Goal: Transaction & Acquisition: Purchase product/service

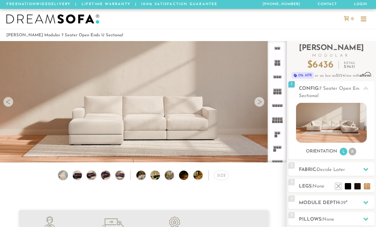
scroll to position [6693, 376]
click at [78, 178] on img at bounding box center [77, 175] width 11 height 9
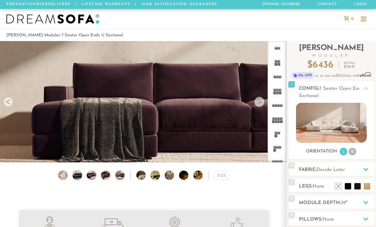
click at [95, 177] on img at bounding box center [91, 175] width 11 height 9
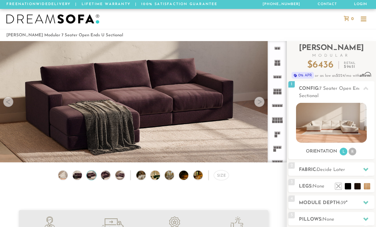
click at [105, 177] on img at bounding box center [105, 175] width 11 height 9
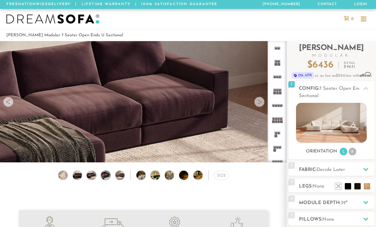
click at [110, 178] on img at bounding box center [105, 175] width 11 height 9
click at [136, 175] on img at bounding box center [144, 175] width 17 height 9
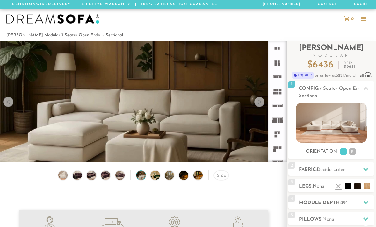
click at [153, 177] on img at bounding box center [158, 175] width 17 height 9
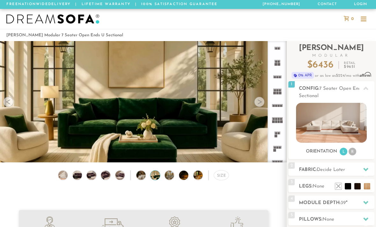
click at [173, 174] on img at bounding box center [173, 175] width 17 height 9
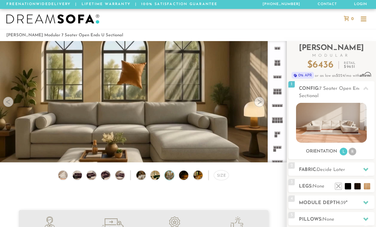
click at [186, 174] on img at bounding box center [187, 175] width 17 height 9
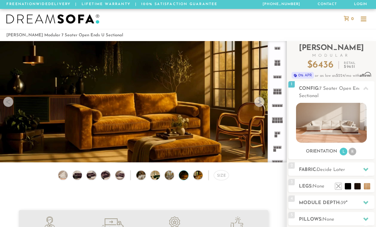
click at [199, 177] on img at bounding box center [201, 175] width 17 height 9
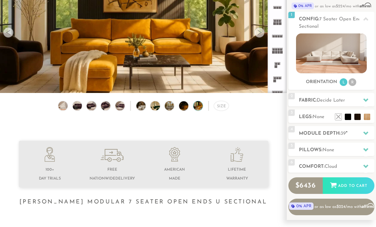
scroll to position [70, 0]
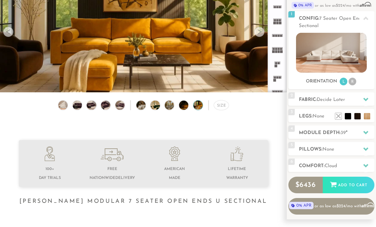
click at [365, 98] on icon at bounding box center [365, 99] width 5 height 5
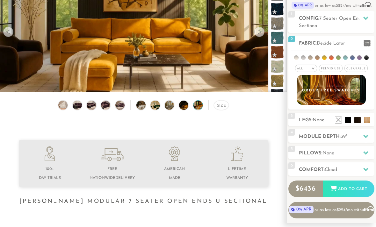
click at [330, 68] on span "Pet/Kid Use x" at bounding box center [331, 68] width 24 height 7
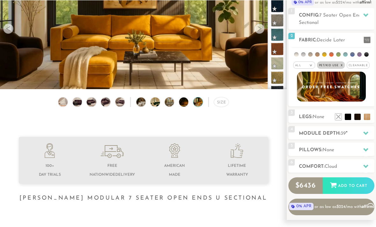
scroll to position [73, 0]
click at [332, 41] on span "Decide Later" at bounding box center [331, 40] width 28 height 5
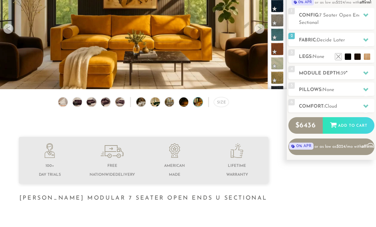
click at [366, 39] on icon at bounding box center [365, 39] width 5 height 5
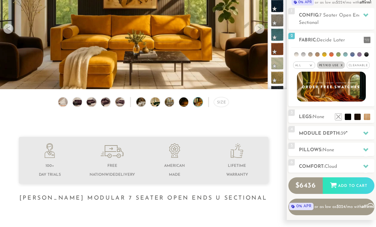
click at [309, 64] on div "All >" at bounding box center [304, 64] width 22 height 7
click at [359, 63] on span "Cleanable x" at bounding box center [357, 64] width 23 height 7
click at [359, 52] on li at bounding box center [359, 54] width 4 height 4
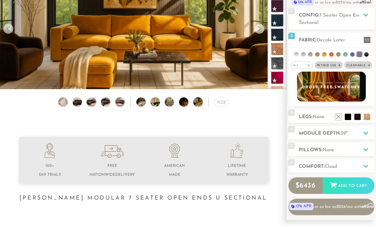
click at [294, 55] on li at bounding box center [296, 54] width 4 height 4
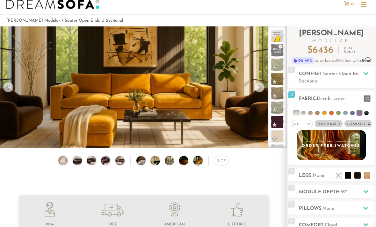
scroll to position [11, 0]
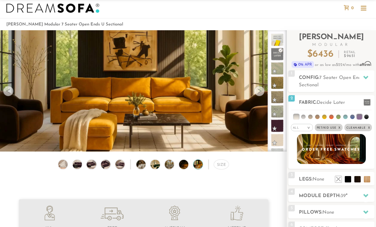
click at [63, 168] on img at bounding box center [62, 164] width 11 height 9
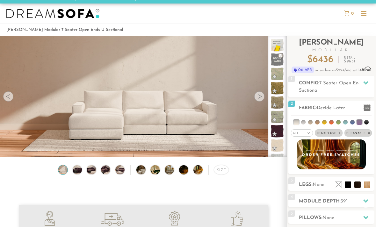
scroll to position [0, 0]
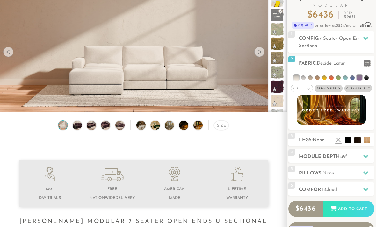
click at [226, 128] on div "Size" at bounding box center [221, 126] width 15 height 10
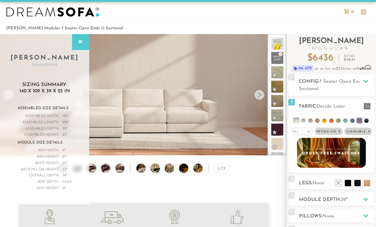
scroll to position [0, 0]
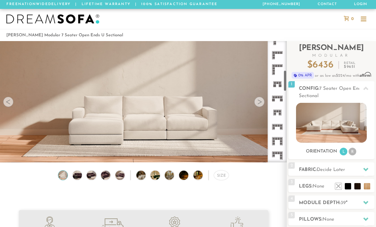
scroll to position [165, 0]
click at [281, 125] on rect at bounding box center [281, 125] width 2 height 2
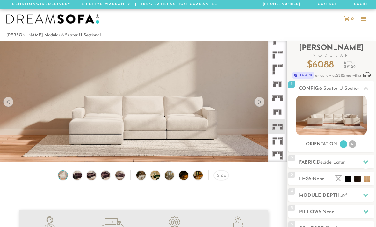
click at [278, 142] on icon at bounding box center [277, 141] width 14 height 14
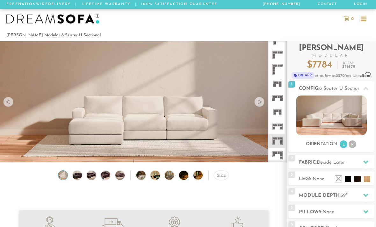
click at [281, 98] on rect at bounding box center [281, 97] width 2 height 2
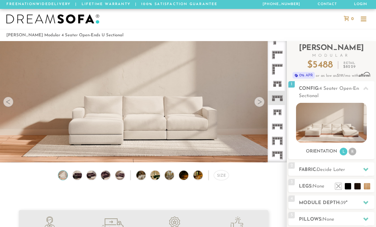
click at [260, 100] on div at bounding box center [259, 102] width 10 height 10
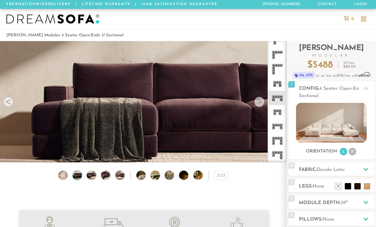
click at [262, 103] on div at bounding box center [259, 102] width 10 height 10
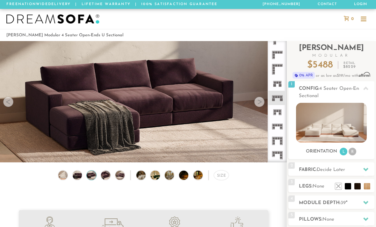
click at [258, 105] on div at bounding box center [259, 102] width 10 height 10
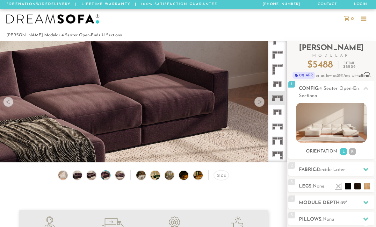
click at [256, 101] on div at bounding box center [259, 102] width 10 height 10
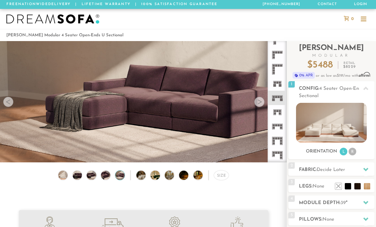
click at [260, 97] on div at bounding box center [259, 102] width 10 height 10
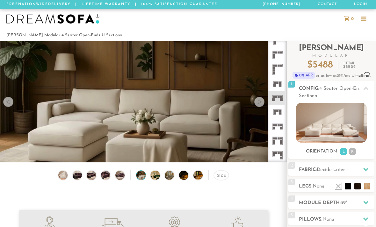
click at [260, 97] on div at bounding box center [259, 102] width 10 height 10
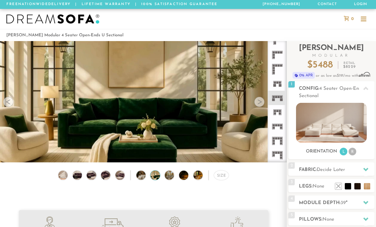
click at [257, 101] on div at bounding box center [259, 102] width 10 height 10
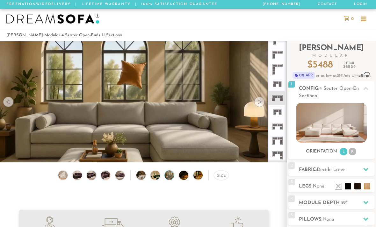
click at [257, 97] on div at bounding box center [259, 102] width 10 height 10
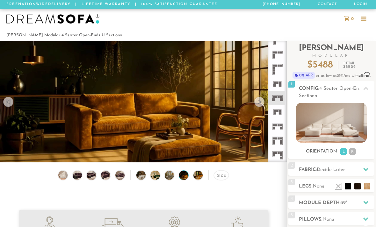
click at [258, 104] on div at bounding box center [259, 102] width 10 height 10
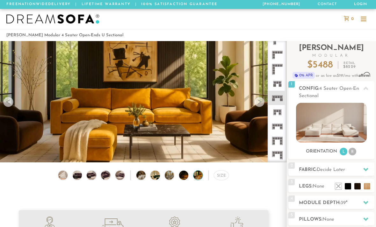
click at [261, 100] on div at bounding box center [259, 102] width 10 height 10
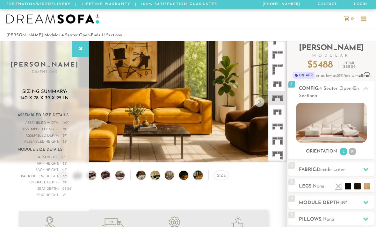
click at [260, 99] on div at bounding box center [259, 102] width 10 height 10
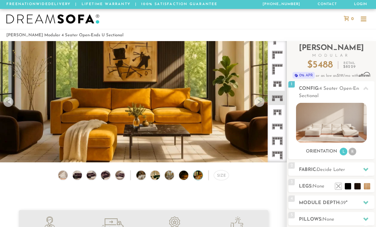
click at [60, 179] on img at bounding box center [62, 175] width 11 height 9
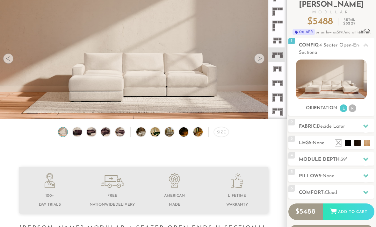
click at [341, 123] on h2 "Fabric: Decide Later" at bounding box center [336, 126] width 75 height 7
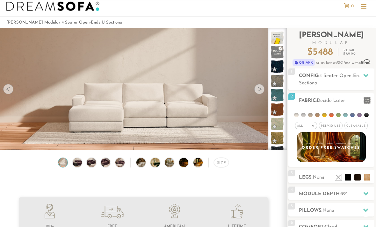
scroll to position [15, 0]
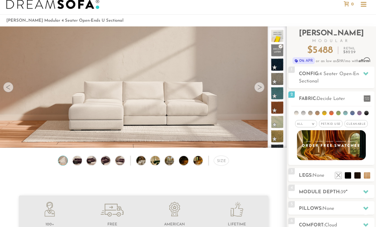
click at [332, 124] on span "Pet/Kid Use x" at bounding box center [331, 123] width 24 height 7
click at [359, 124] on span "Cleanable x" at bounding box center [357, 123] width 23 height 7
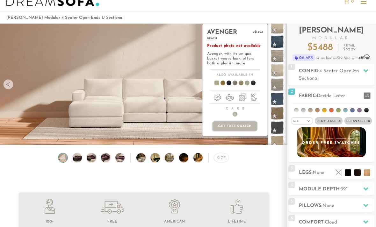
scroll to position [18, 0]
click at [303, 111] on li at bounding box center [303, 110] width 4 height 4
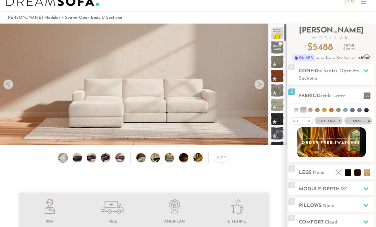
scroll to position [0, 0]
click at [313, 108] on ul at bounding box center [331, 109] width 80 height 12
click at [309, 111] on li at bounding box center [310, 110] width 4 height 4
click at [318, 109] on li at bounding box center [317, 110] width 4 height 4
click at [327, 108] on ul at bounding box center [331, 109] width 80 height 12
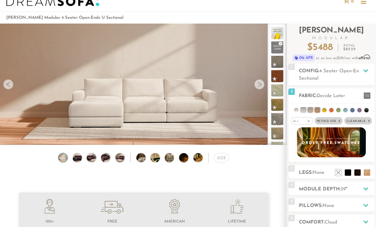
click at [325, 109] on li at bounding box center [324, 110] width 4 height 4
click at [330, 110] on li at bounding box center [331, 110] width 4 height 4
click at [337, 109] on li at bounding box center [338, 110] width 4 height 4
click at [344, 110] on li at bounding box center [345, 110] width 4 height 4
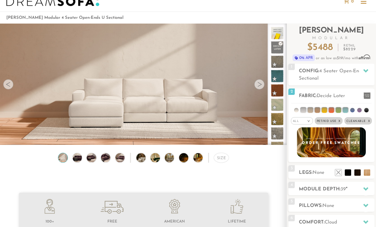
click at [352, 110] on li at bounding box center [352, 110] width 4 height 4
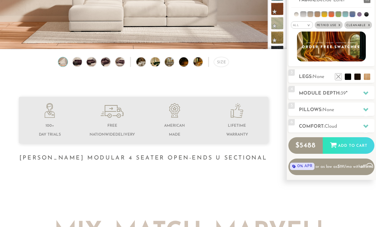
scroll to position [113, 0]
click at [363, 95] on icon at bounding box center [365, 92] width 5 height 5
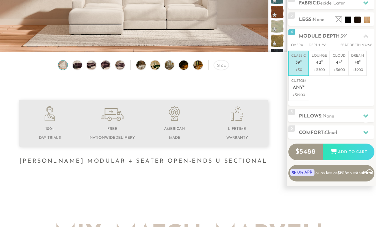
scroll to position [89, 0]
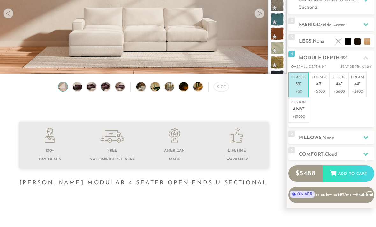
click at [358, 89] on p "+$900" at bounding box center [357, 92] width 13 height 6
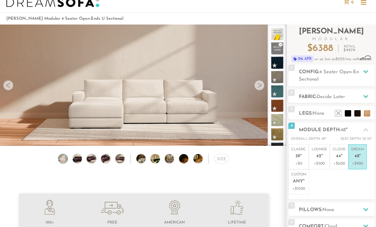
scroll to position [0, 0]
